Goal: Task Accomplishment & Management: Use online tool/utility

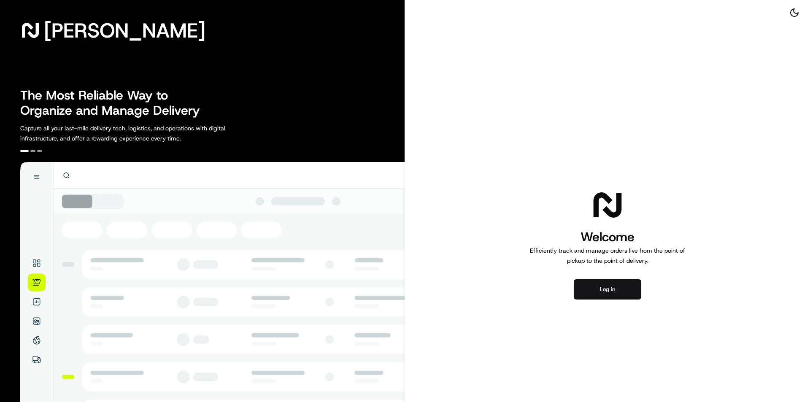
click at [615, 294] on button "Log in" at bounding box center [608, 289] width 68 height 20
